Goal: Task Accomplishment & Management: Manage account settings

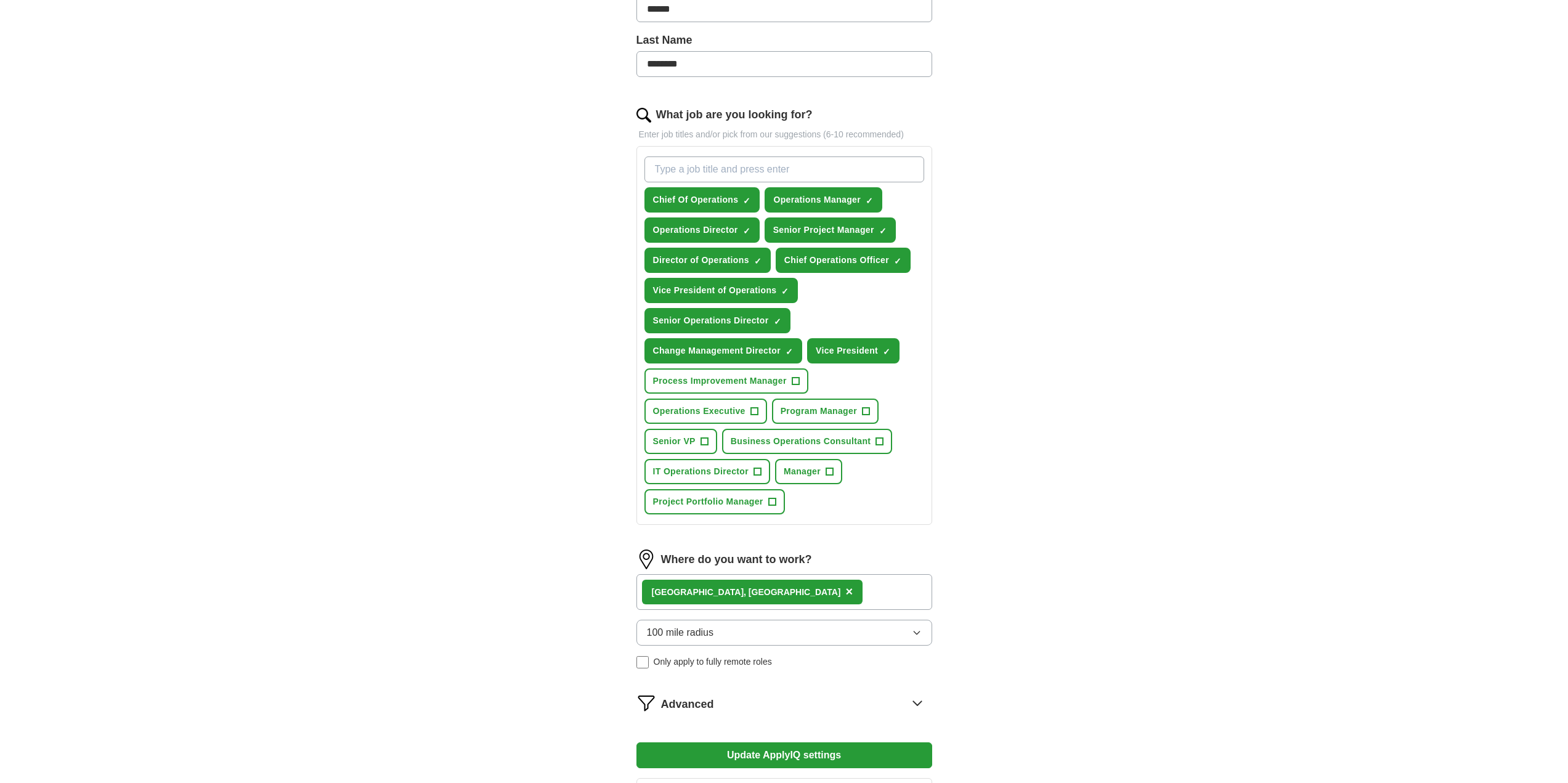
scroll to position [308, 0]
click at [758, 381] on span "Process Improvement Manager" at bounding box center [720, 380] width 134 height 13
click at [800, 446] on span "Business Operations Consultant" at bounding box center [801, 441] width 140 height 13
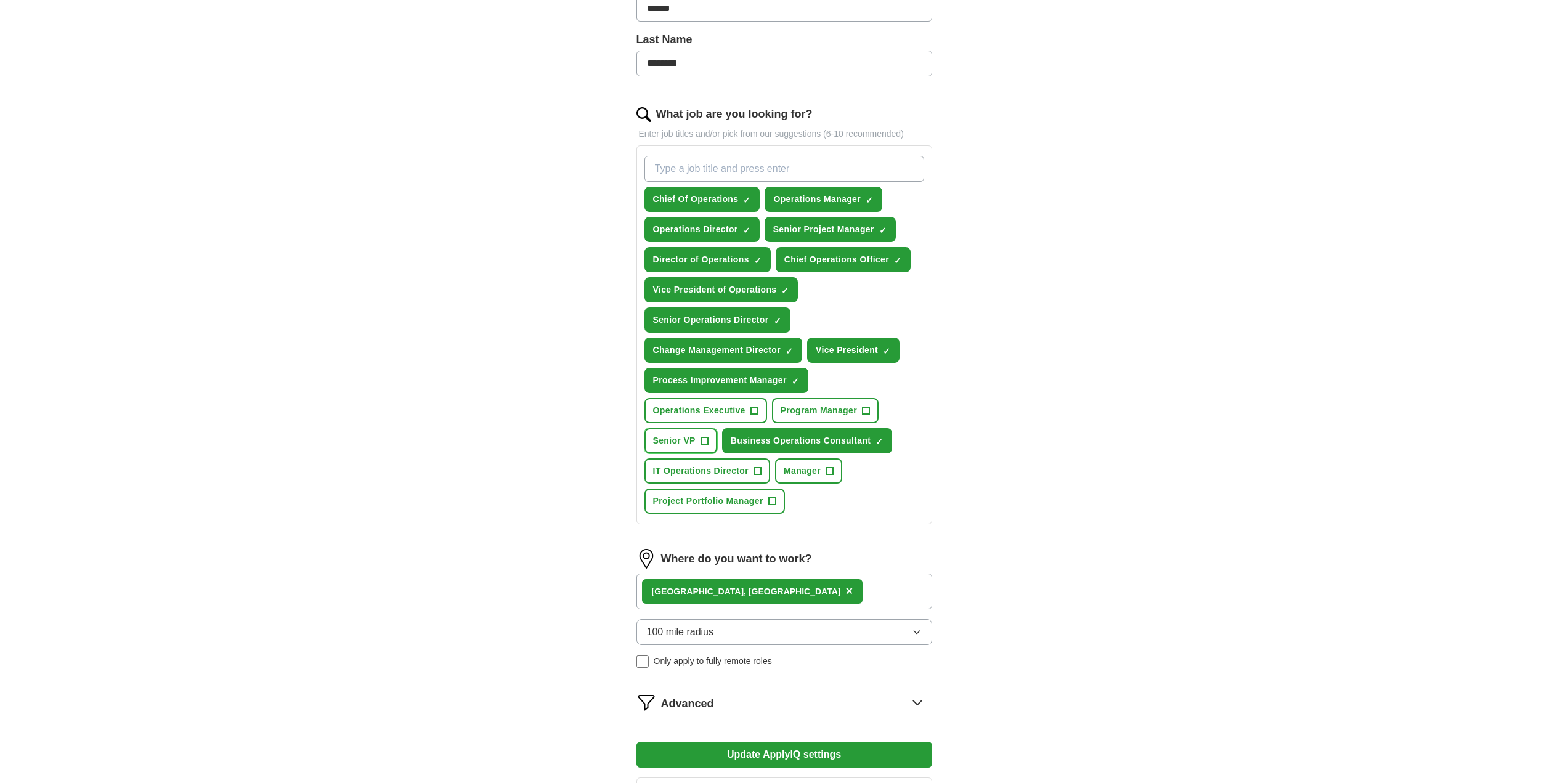
click at [670, 442] on span "Senior VP" at bounding box center [675, 441] width 43 height 13
click at [689, 416] on span "Operations Executive" at bounding box center [699, 410] width 92 height 13
click at [799, 472] on span "Manager" at bounding box center [802, 471] width 37 height 13
click at [713, 504] on span "Project Portfolio Manager" at bounding box center [708, 501] width 110 height 13
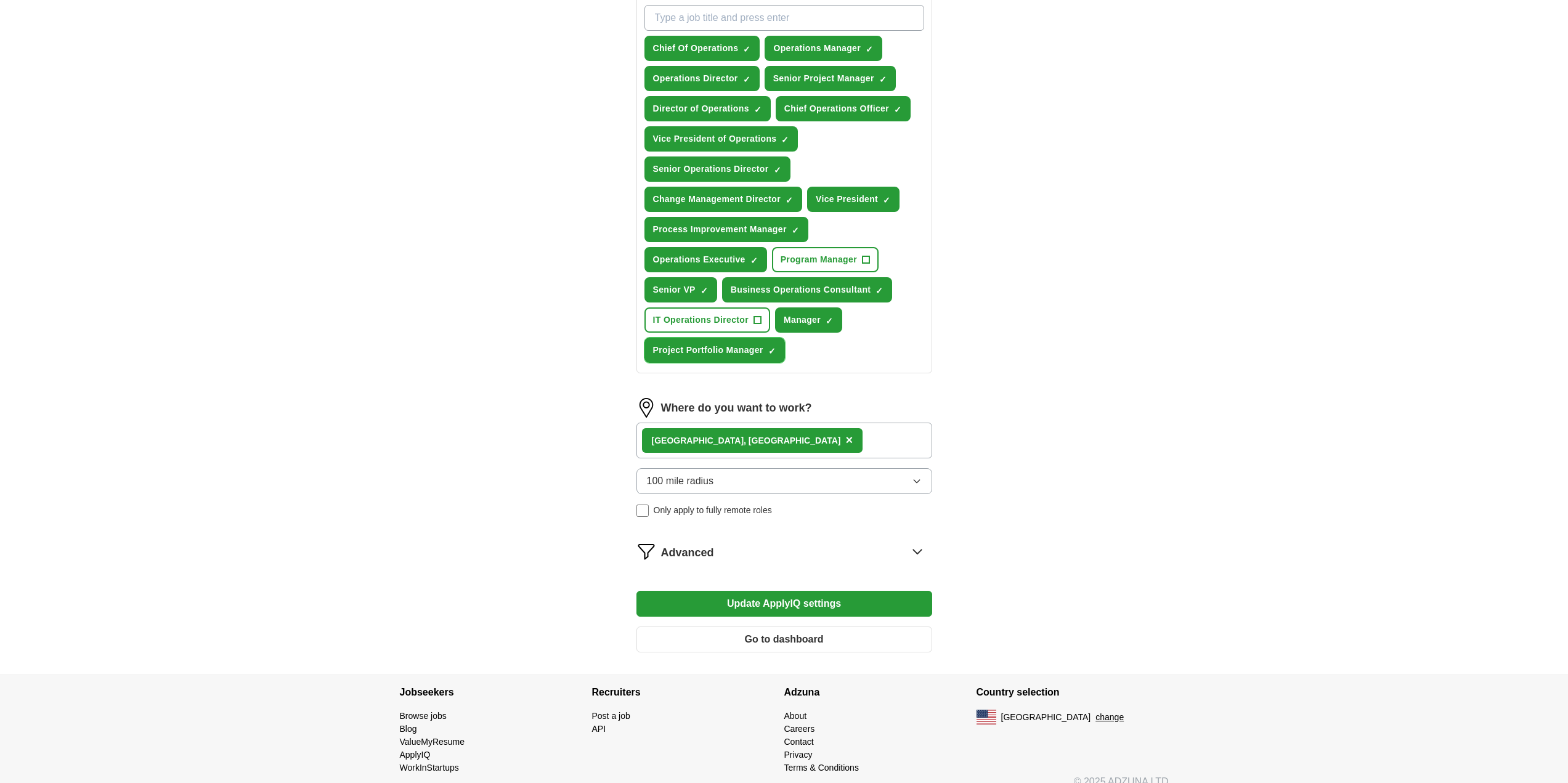
scroll to position [475, 0]
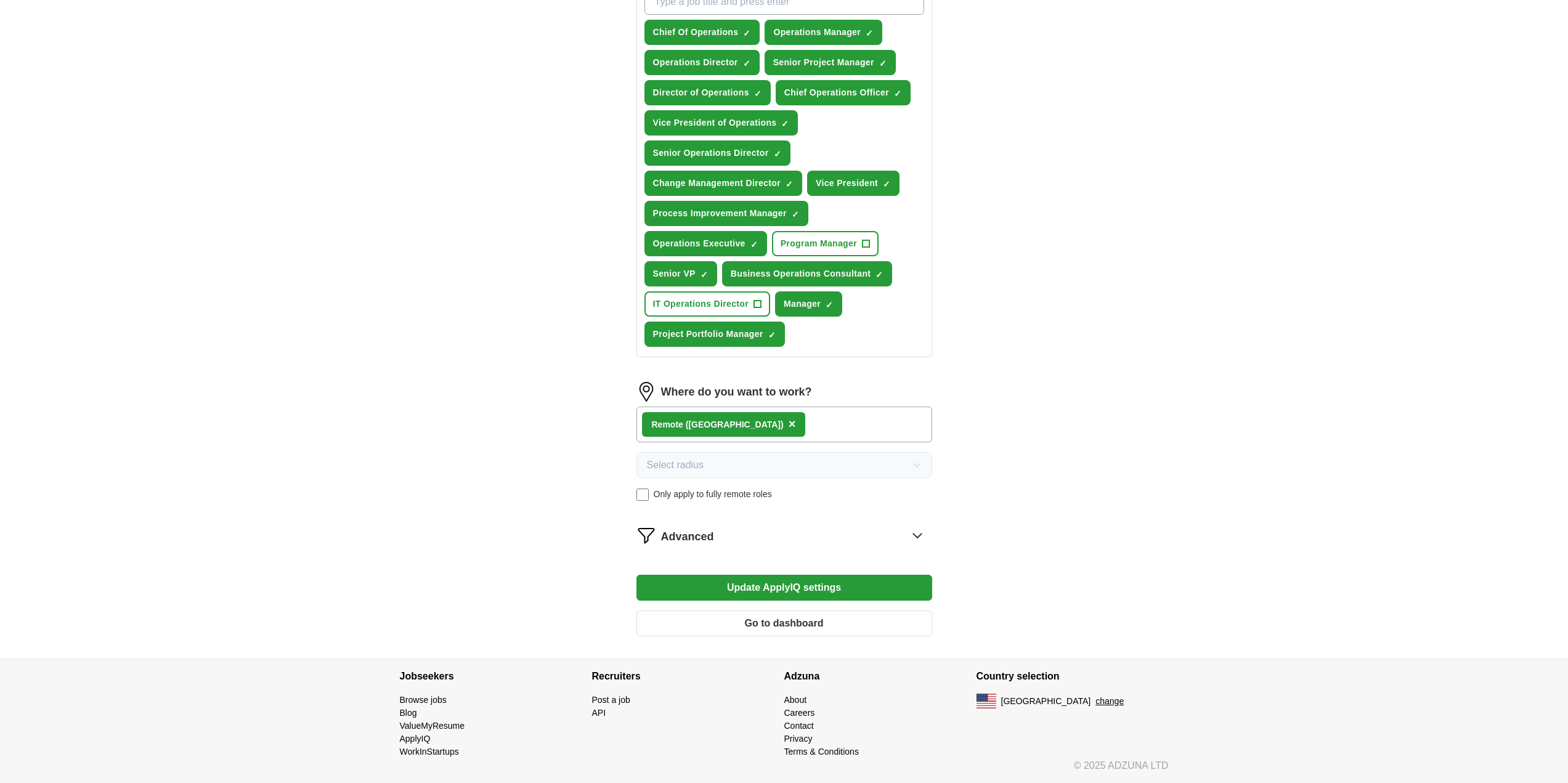
click at [830, 592] on button "Update ApplyIQ settings" at bounding box center [784, 588] width 295 height 26
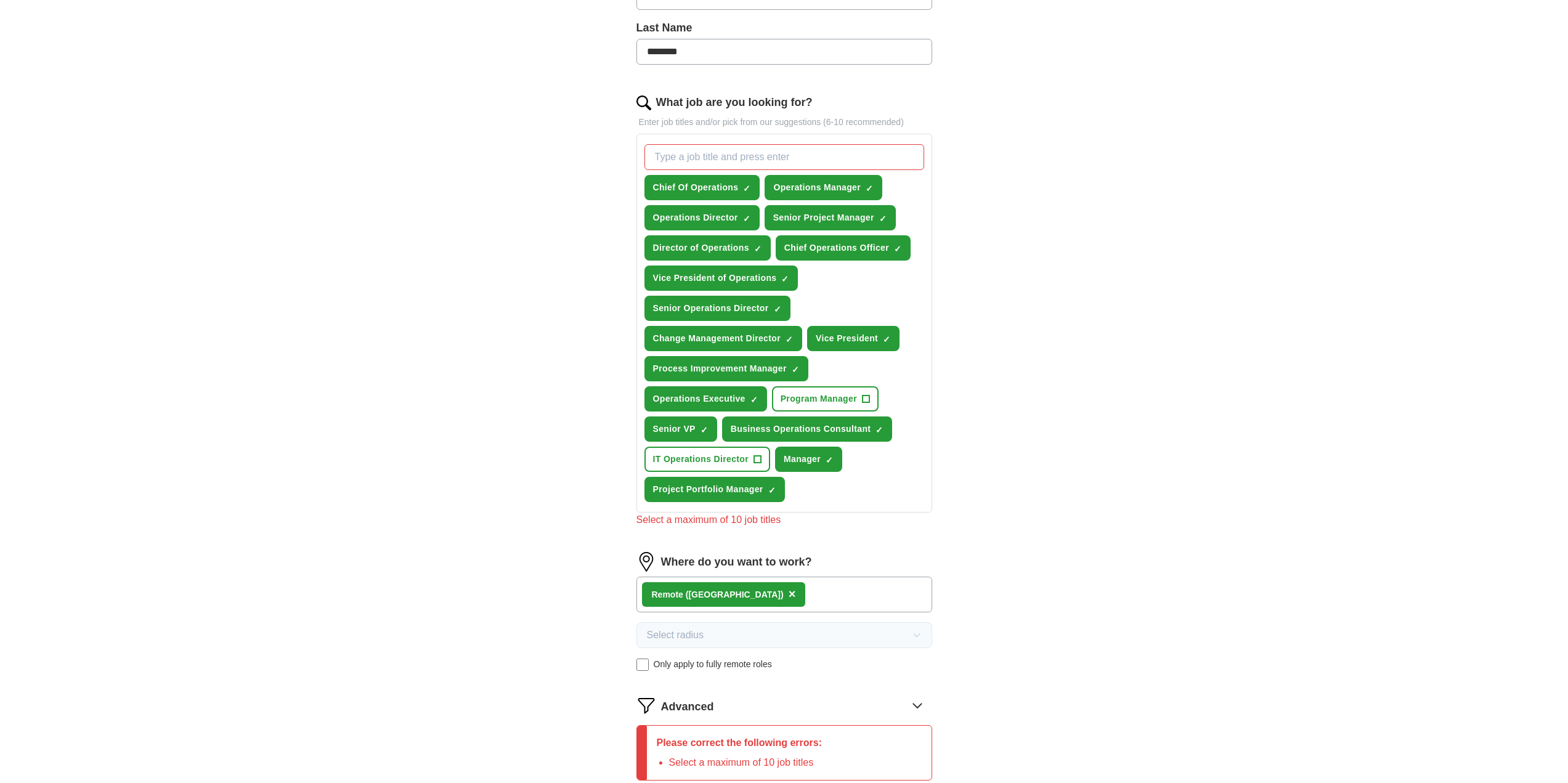
scroll to position [290, 0]
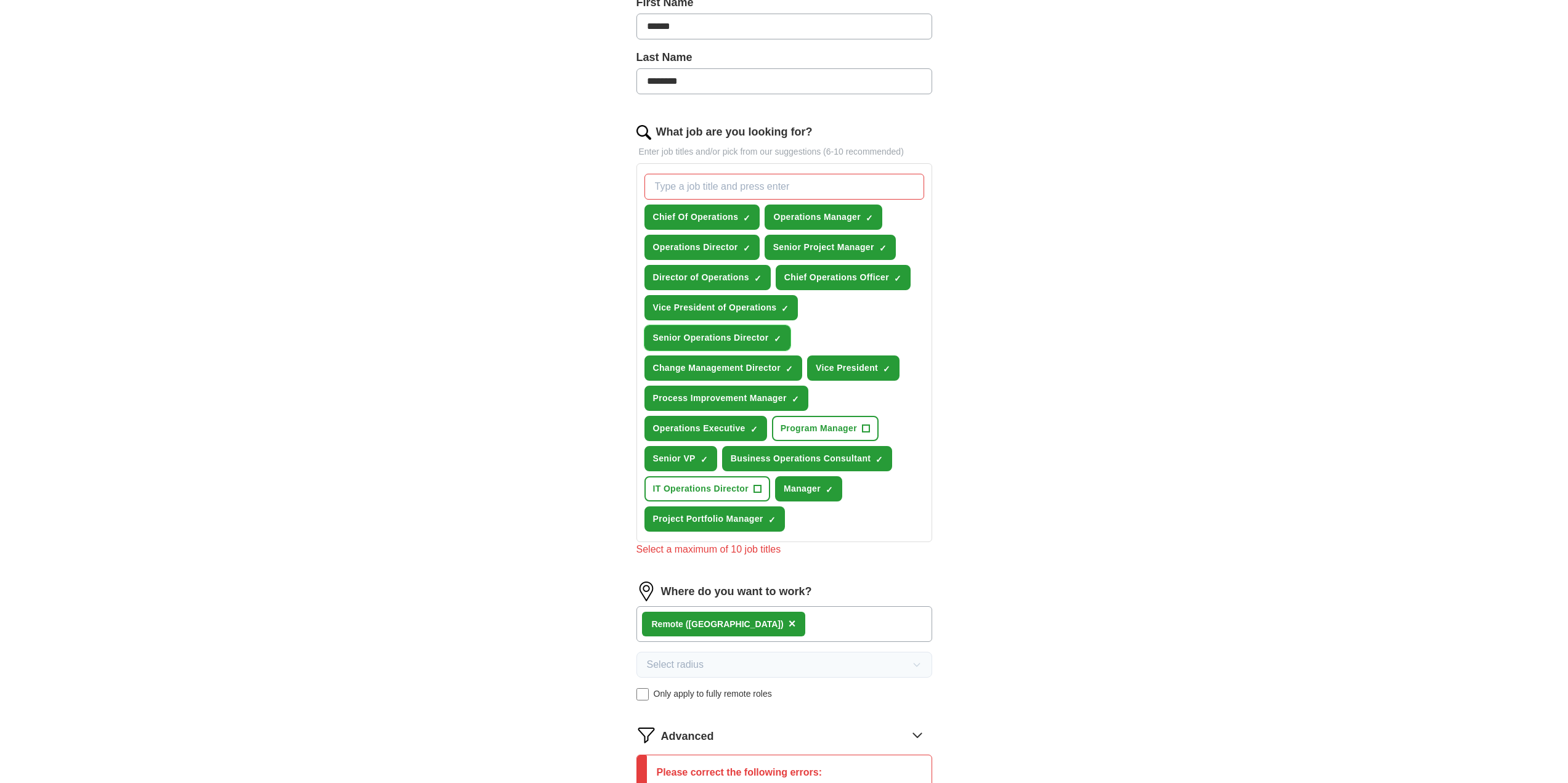
click at [0, 0] on span "×" at bounding box center [0, 0] width 0 height 0
click at [917, 414] on div "Chief Of Operations ✓ × Operations Manager ✓ × Operations Director ✓ × Senior P…" at bounding box center [784, 353] width 284 height 368
click at [0, 0] on span "×" at bounding box center [0, 0] width 0 height 0
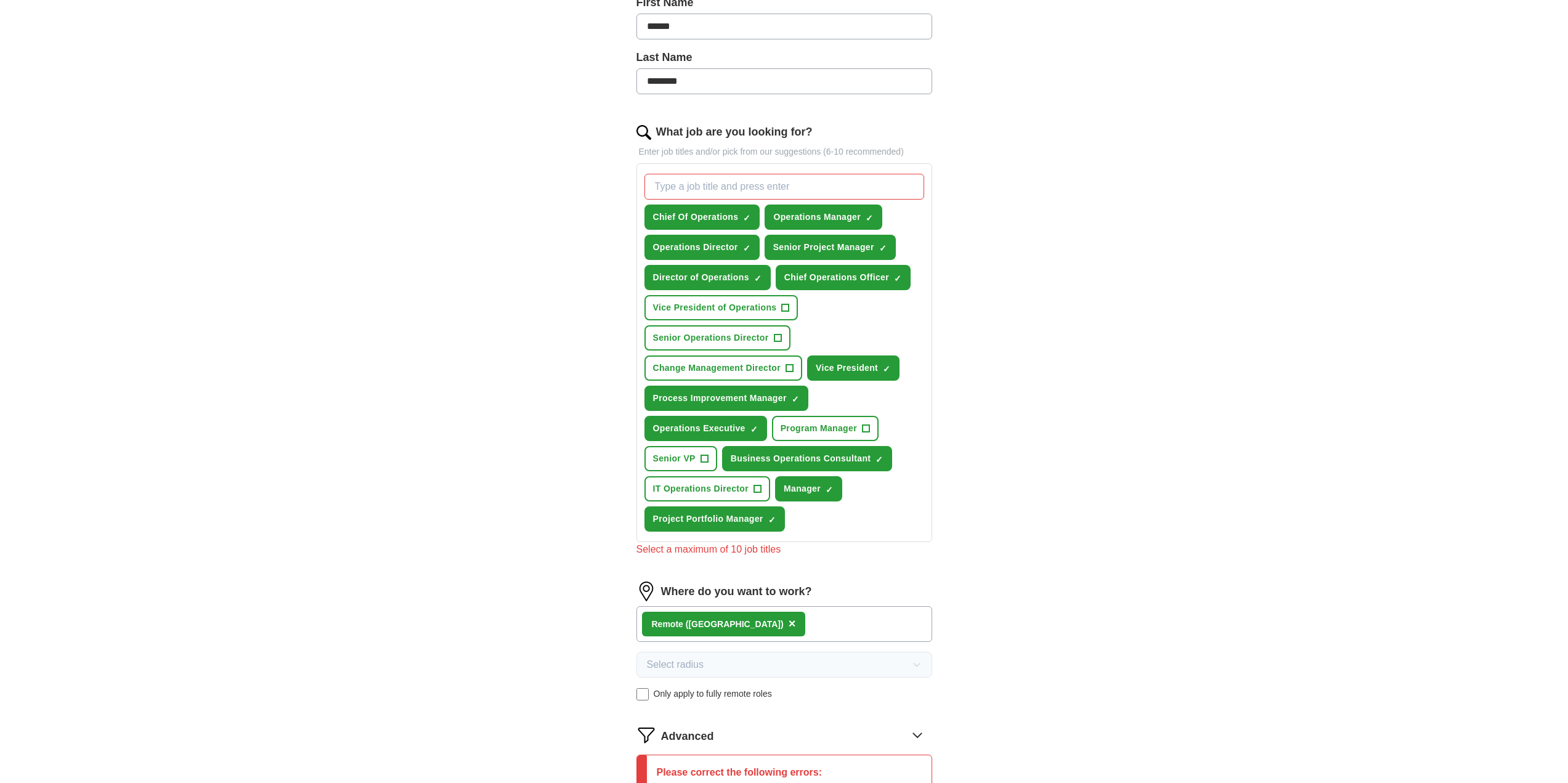
click at [910, 320] on div "Chief Of Operations ✓ × Operations Manager ✓ × Operations Director ✓ × Senior P…" at bounding box center [784, 353] width 284 height 368
click at [0, 0] on span "×" at bounding box center [0, 0] width 0 height 0
click at [861, 314] on div "Chief Of Operations ✓ × Operations Manager ✓ × Operations Director ✓ × Senior P…" at bounding box center [784, 353] width 284 height 368
click at [750, 216] on span "✓ ×" at bounding box center [747, 218] width 7 height 7
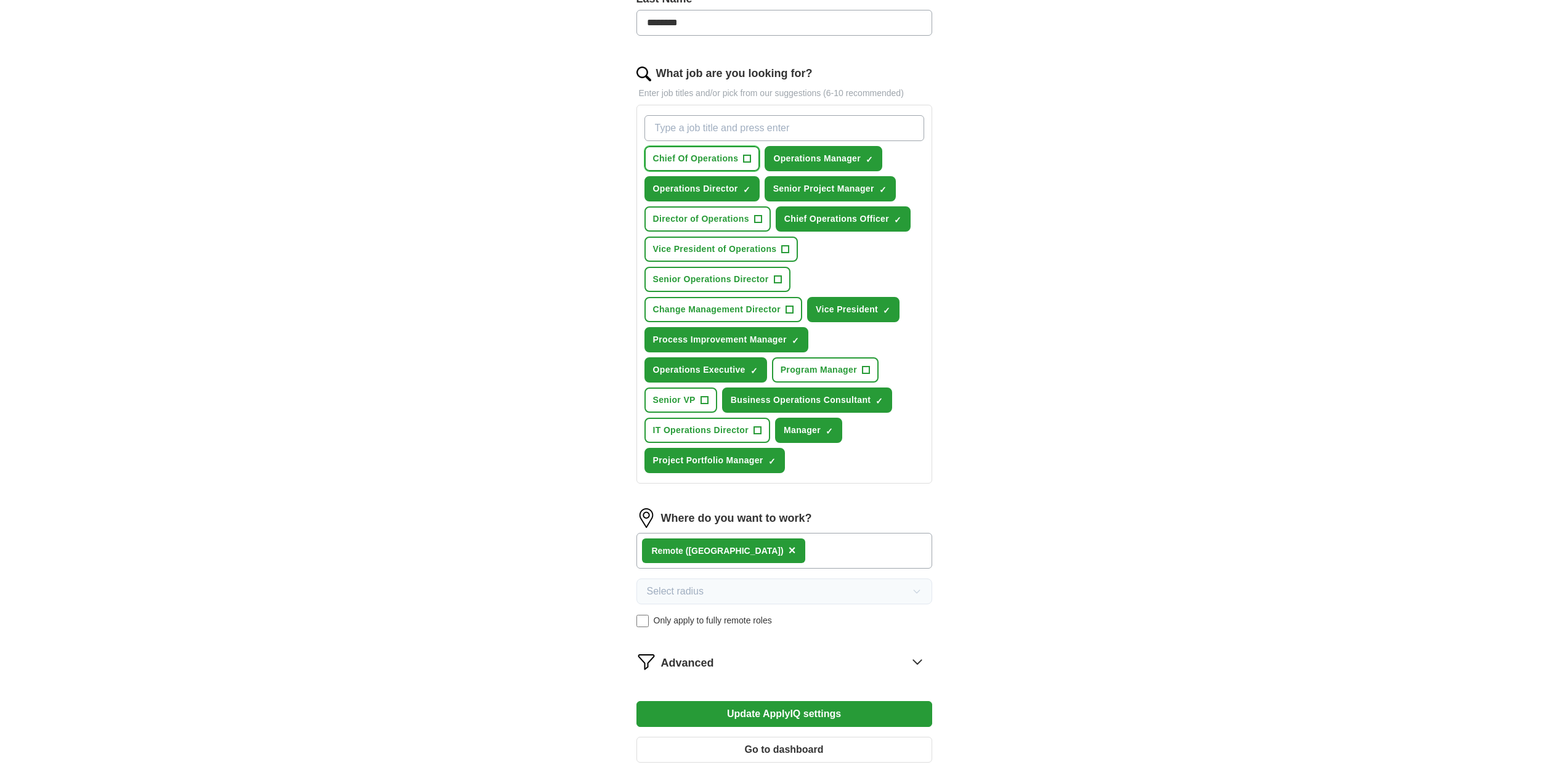
scroll to position [475, 0]
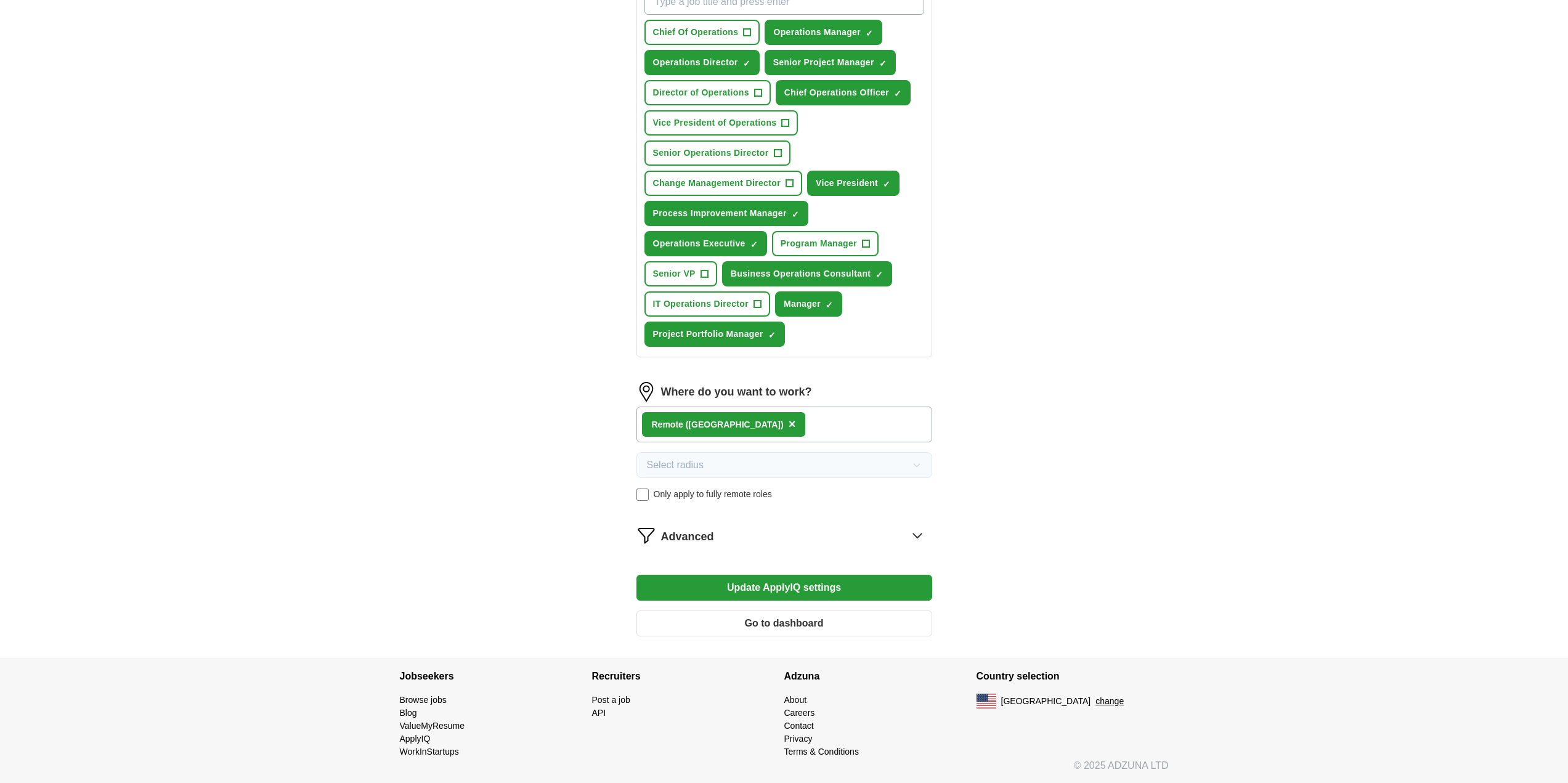
click at [776, 584] on button "Update ApplyIQ settings" at bounding box center [784, 588] width 295 height 26
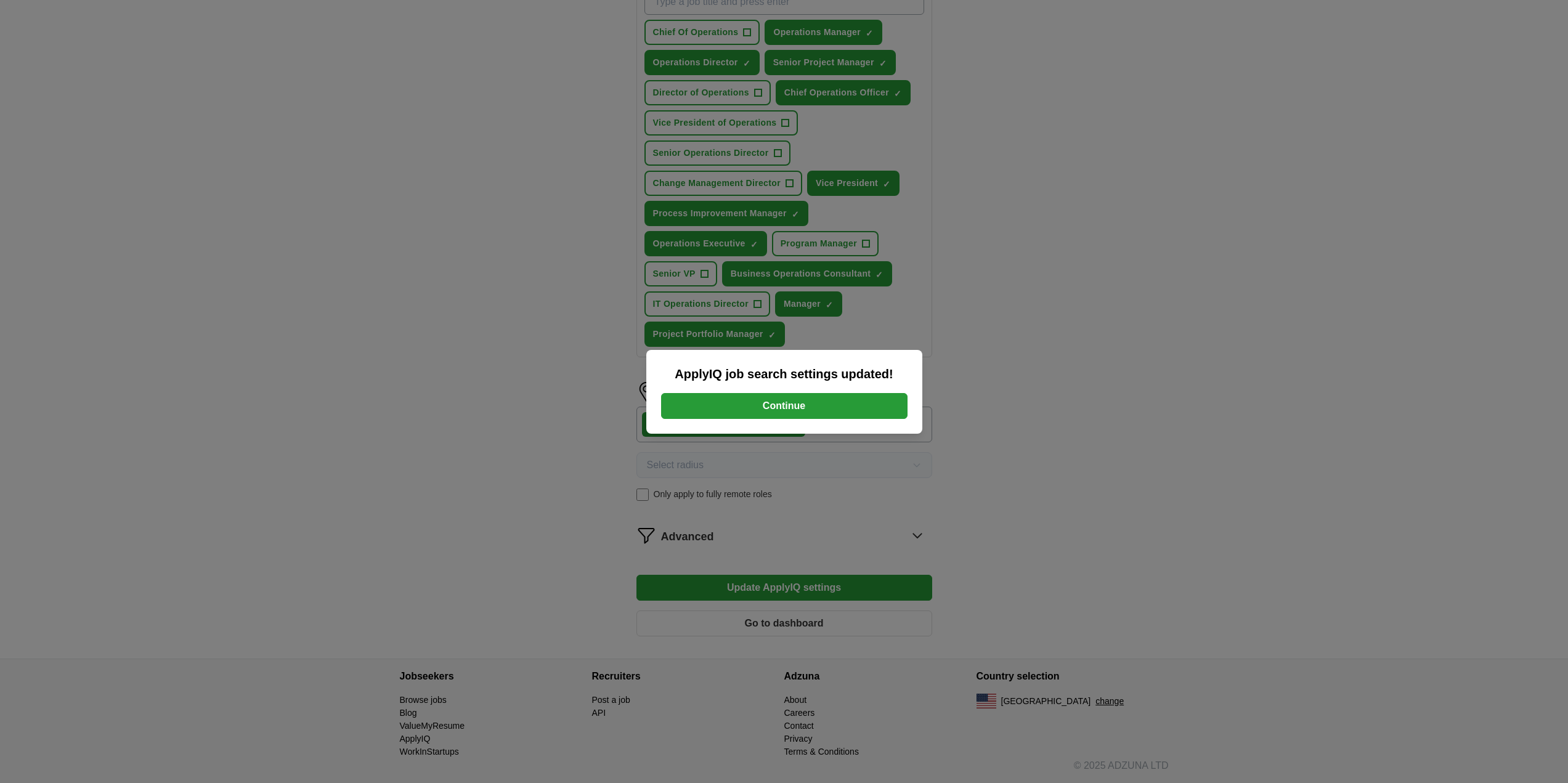
click at [768, 410] on button "Continue" at bounding box center [784, 406] width 246 height 26
